Goal: Task Accomplishment & Management: Manage account settings

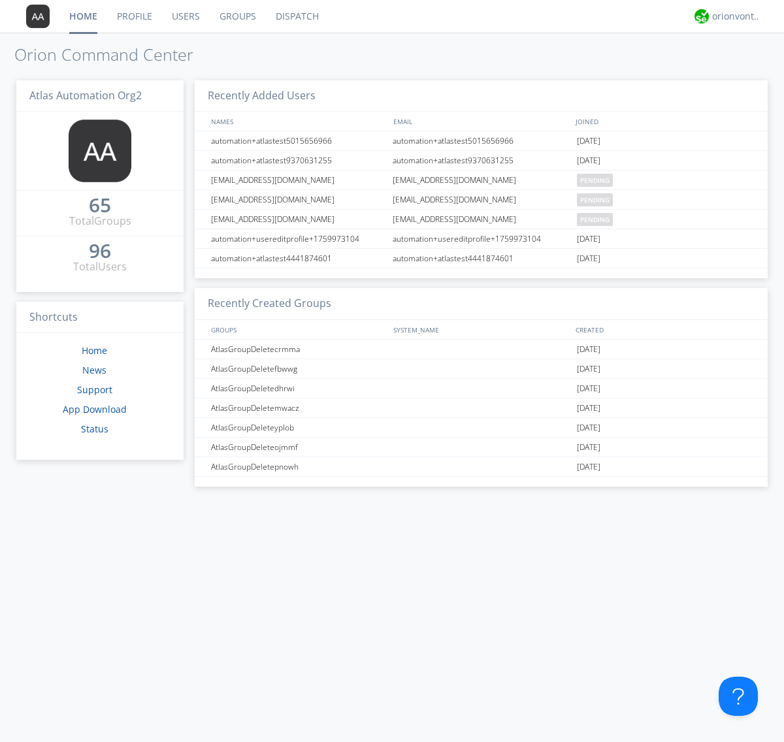
click at [185, 16] on link "Users" at bounding box center [186, 16] width 48 height 33
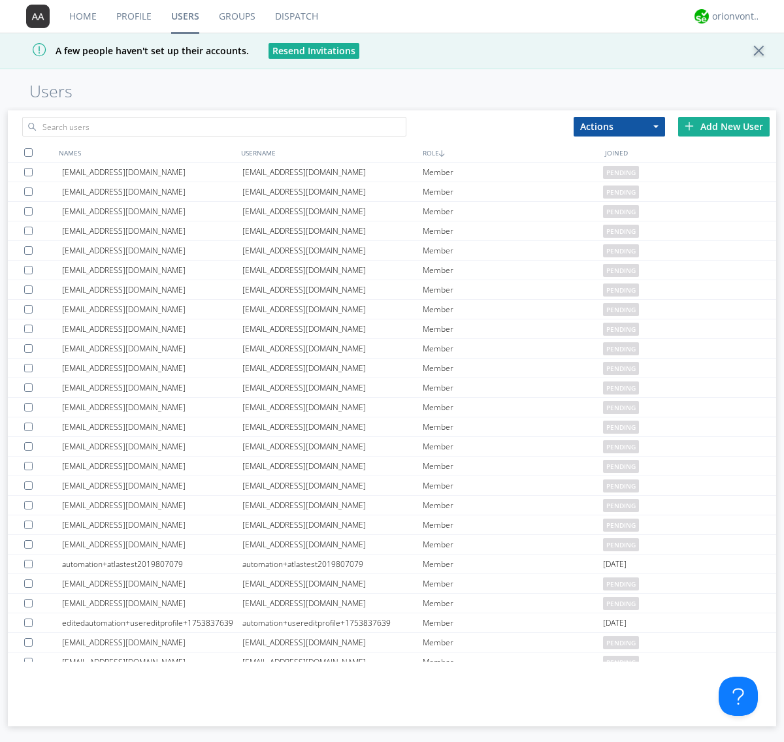
click at [724, 126] on div "Add New User" at bounding box center [723, 127] width 91 height 20
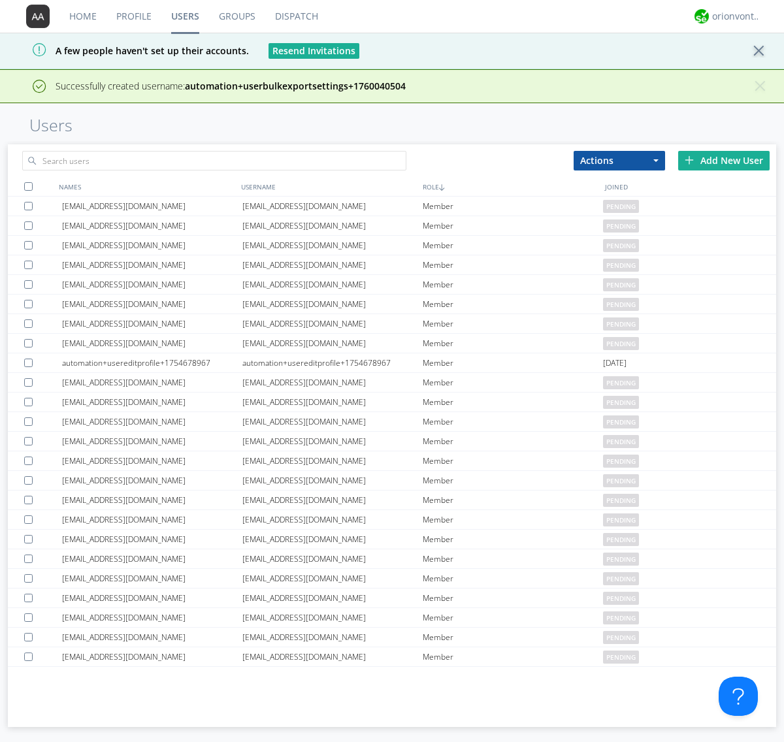
click at [724, 160] on div "Add New User" at bounding box center [723, 161] width 91 height 20
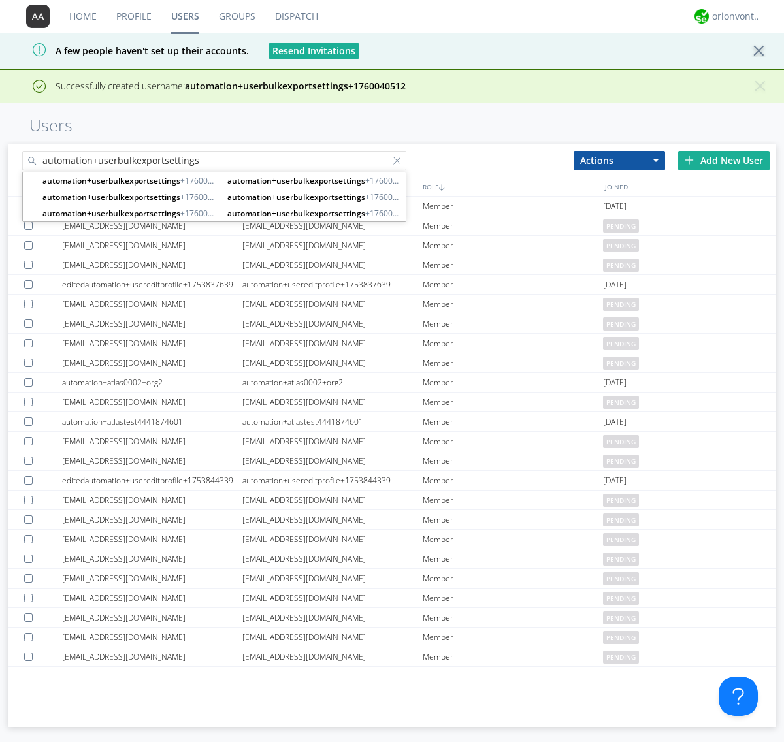
type input "automation+userbulkexportsettings"
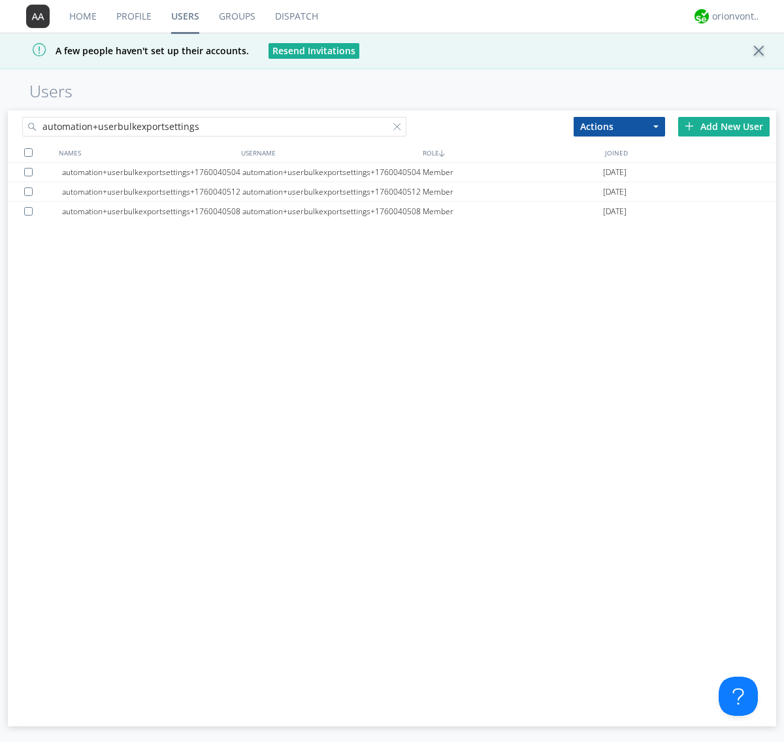
click at [28, 152] on div at bounding box center [28, 152] width 8 height 8
click at [620, 126] on button "Actions" at bounding box center [619, 127] width 91 height 20
click at [0, 0] on link "Export Users" at bounding box center [0, 0] width 0 height 0
click at [400, 129] on div at bounding box center [399, 129] width 13 height 13
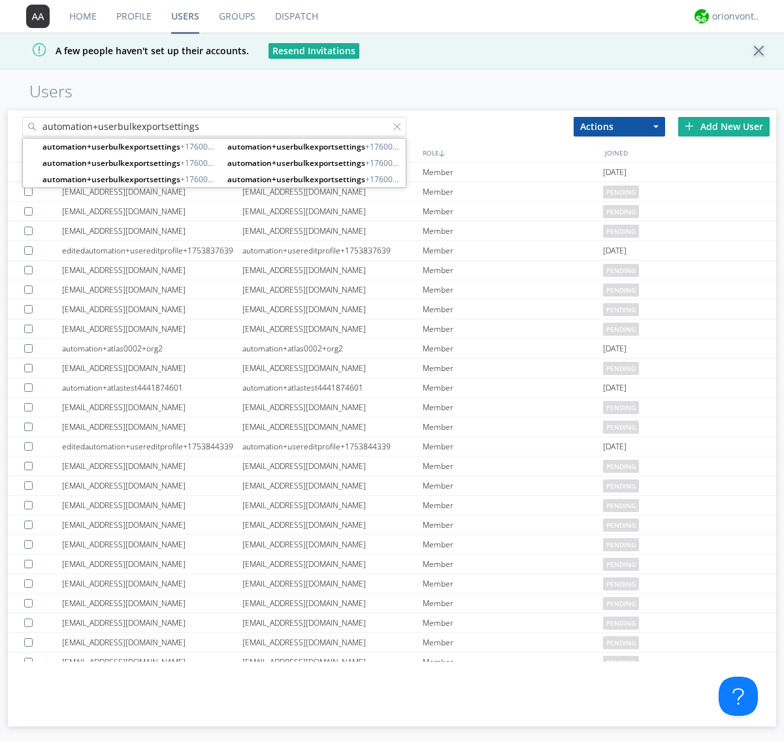
type input "automation+userbulkexportsettings"
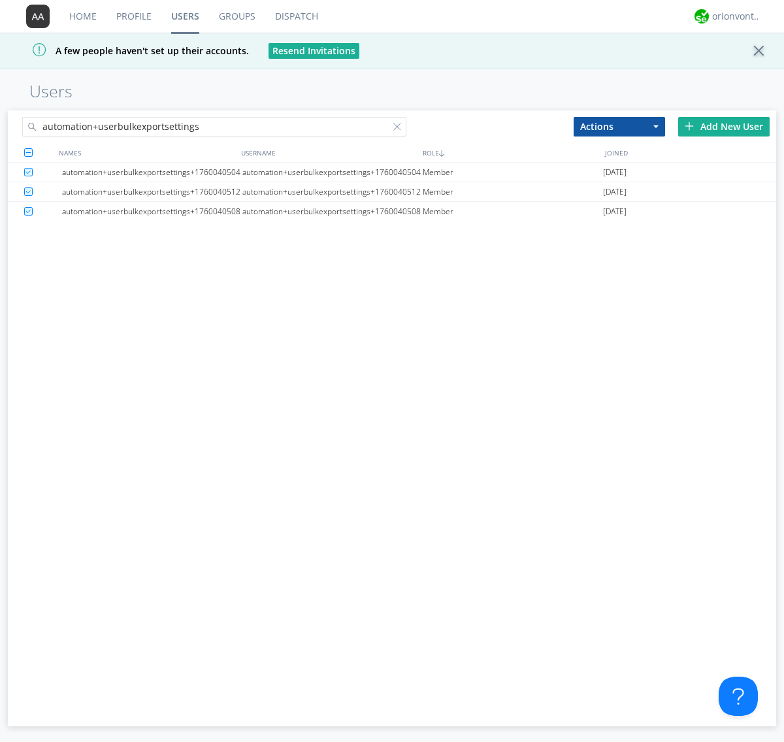
click at [620, 126] on button "Actions" at bounding box center [619, 127] width 91 height 20
click at [0, 0] on link "Delete User" at bounding box center [0, 0] width 0 height 0
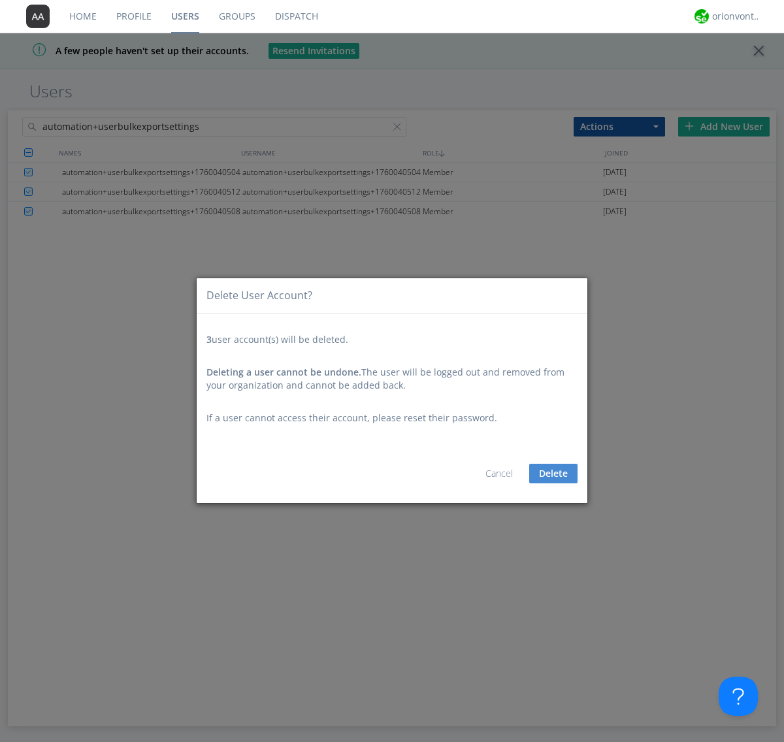
click at [554, 473] on button "Delete" at bounding box center [553, 474] width 48 height 20
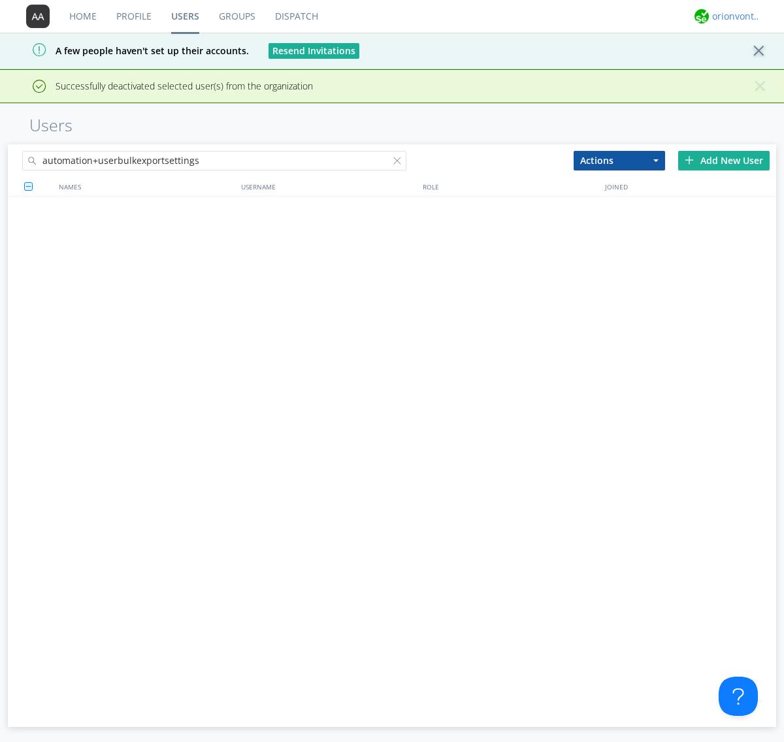
click at [733, 16] on div "orionvontas+atlas+automation+org2" at bounding box center [736, 16] width 49 height 13
